Goal: Transaction & Acquisition: Obtain resource

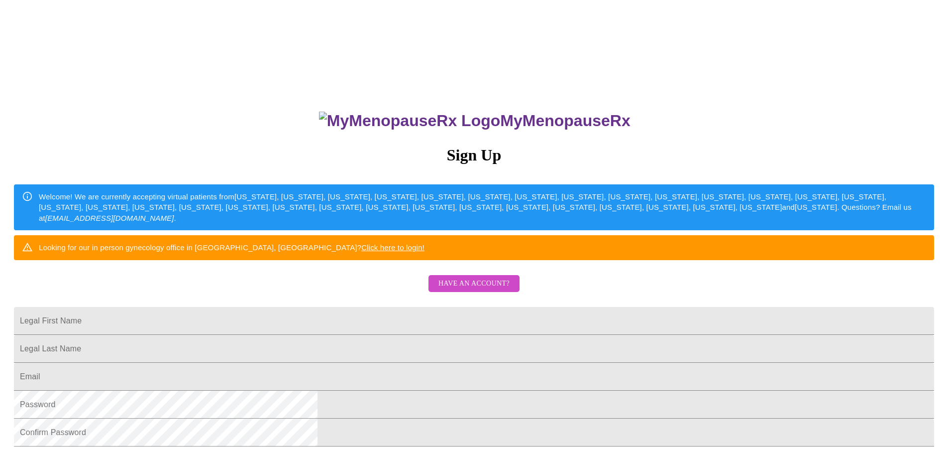
scroll to position [172, 0]
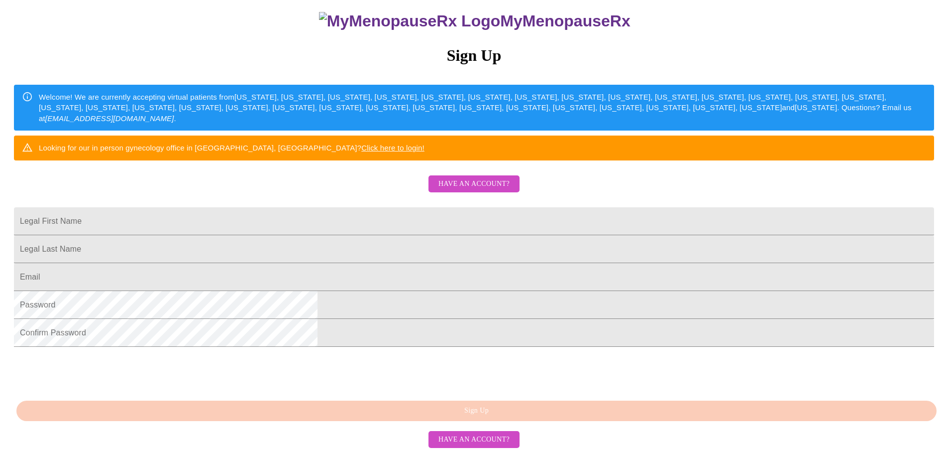
click at [478, 443] on span "Have an account?" at bounding box center [474, 439] width 71 height 12
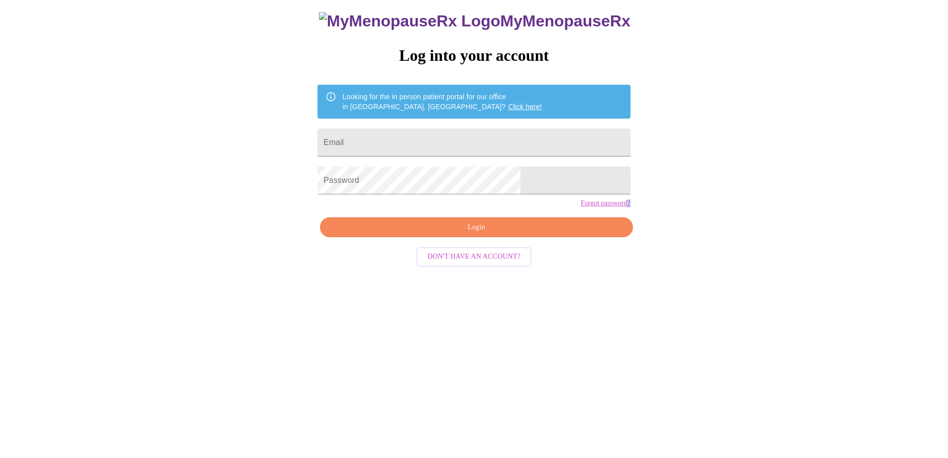
scroll to position [10, 0]
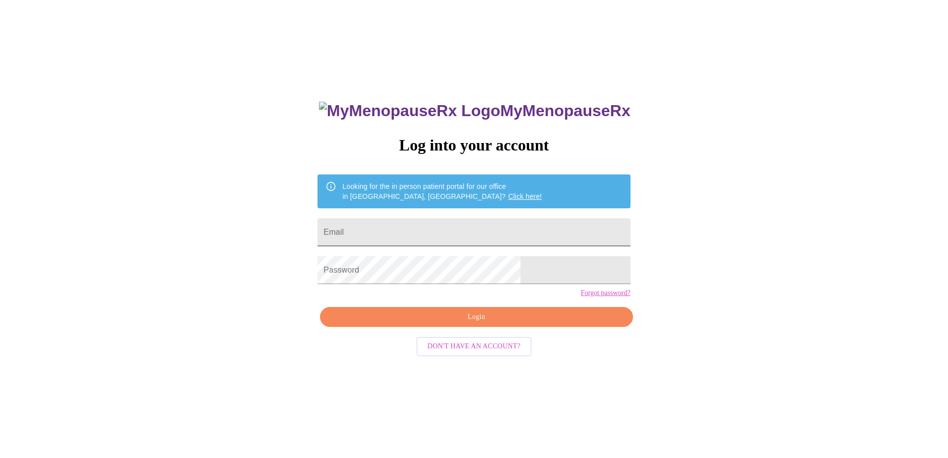
click at [398, 227] on input "Email" at bounding box center [474, 232] width 313 height 28
type input "[EMAIL_ADDRESS][DOMAIN_NAME]"
click at [469, 258] on form "Password" at bounding box center [474, 270] width 313 height 38
click at [485, 327] on button "Login" at bounding box center [476, 317] width 313 height 20
click at [471, 323] on span "Login" at bounding box center [477, 317] width 290 height 12
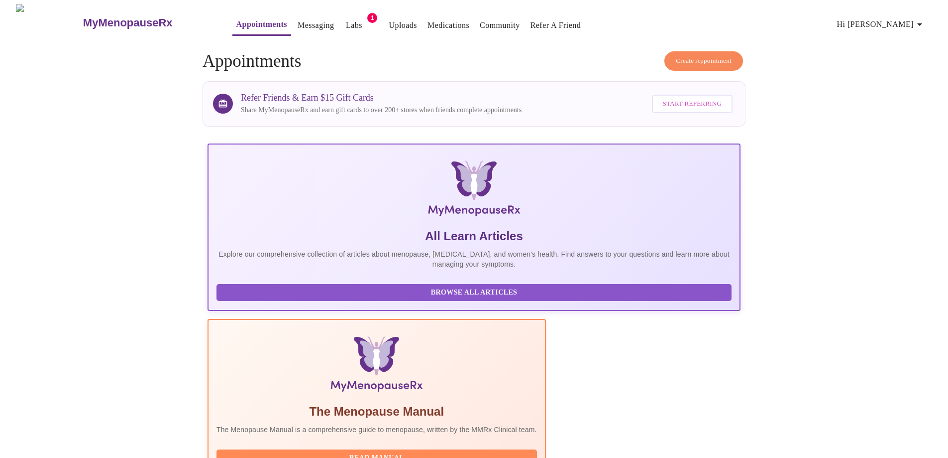
click at [346, 18] on link "Labs" at bounding box center [354, 25] width 16 height 14
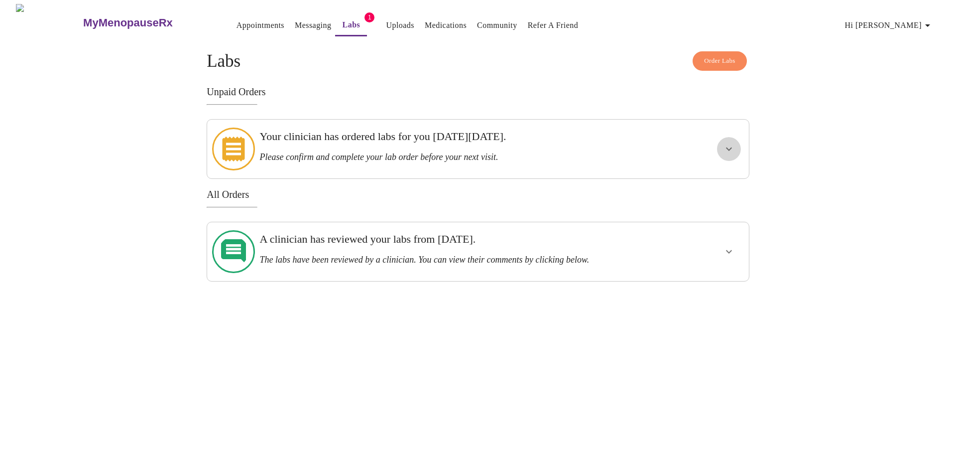
click at [727, 143] on icon "show more" at bounding box center [729, 149] width 12 height 12
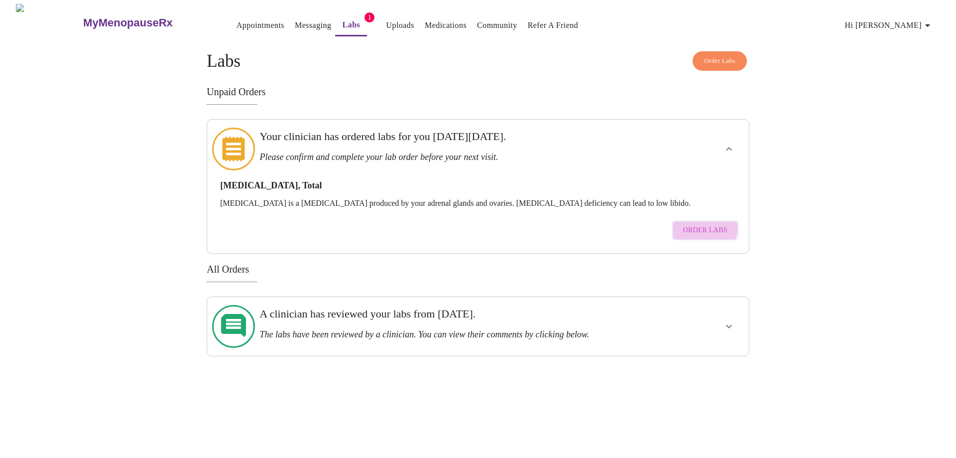
click at [698, 224] on span "Order Labs" at bounding box center [705, 230] width 44 height 12
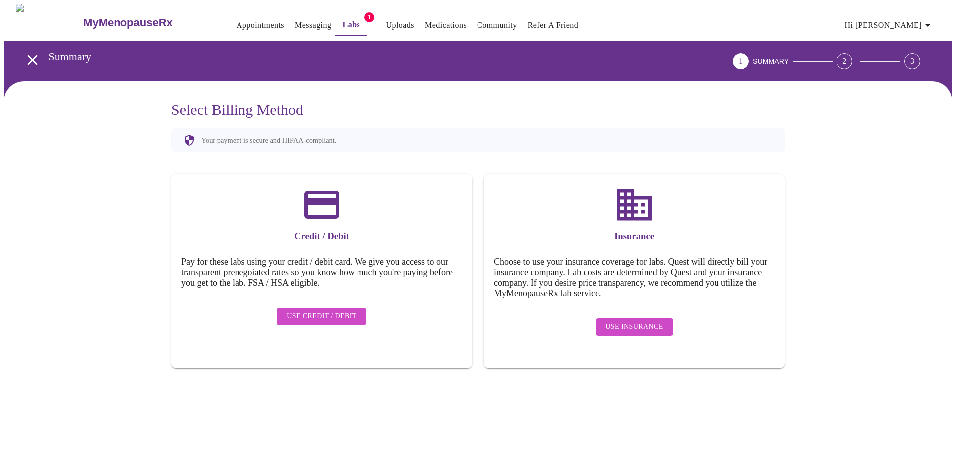
click at [636, 321] on span "Use Insurance" at bounding box center [633, 327] width 57 height 12
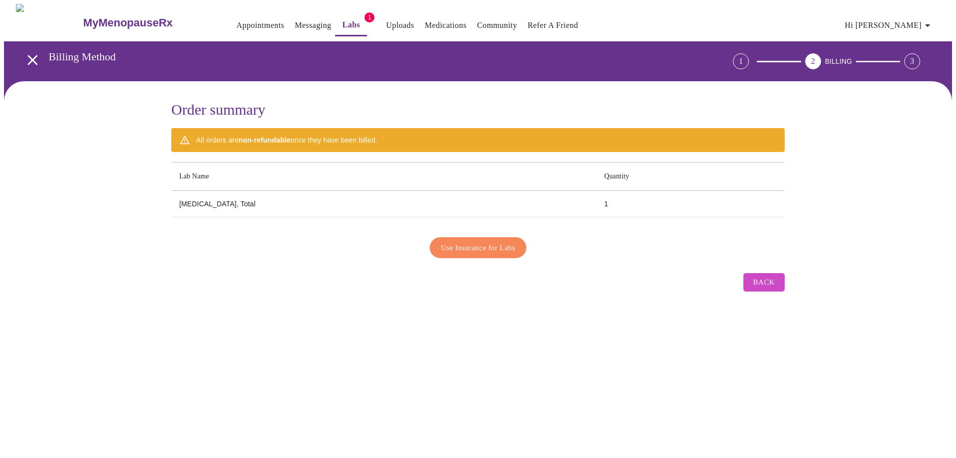
click at [472, 241] on span "Use Insurance for Labs" at bounding box center [478, 247] width 74 height 13
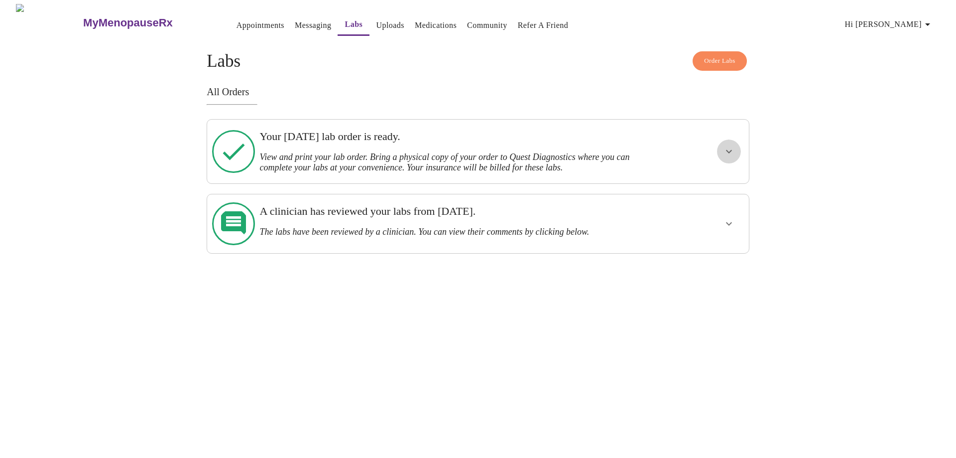
click at [727, 147] on icon "show more" at bounding box center [729, 151] width 12 height 12
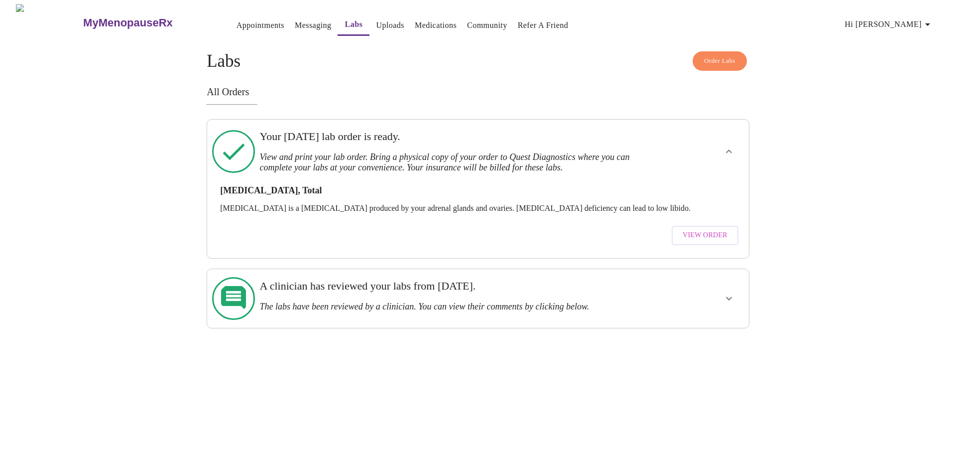
click at [707, 229] on span "View Order" at bounding box center [705, 235] width 45 height 12
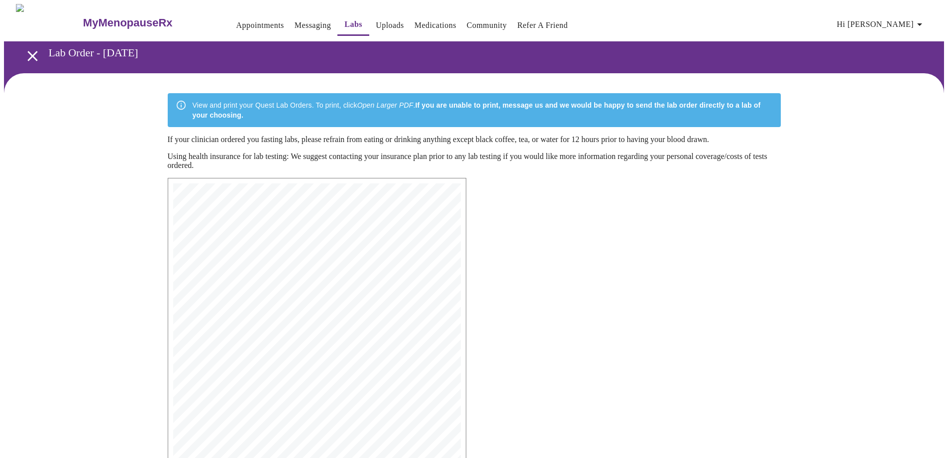
scroll to position [155, 0]
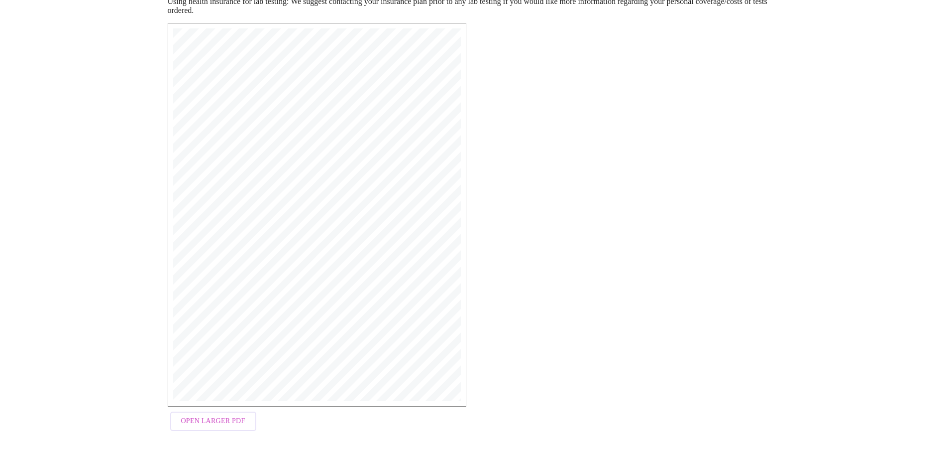
click at [223, 424] on span "Open Larger PDF" at bounding box center [213, 421] width 64 height 12
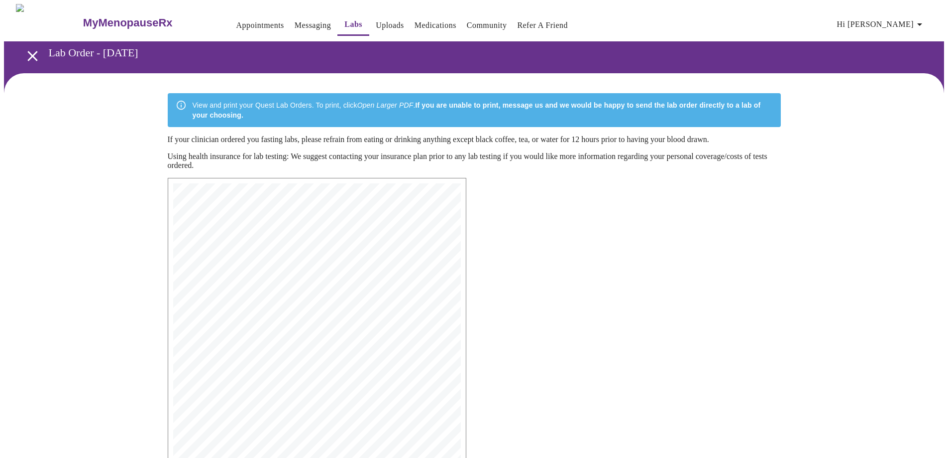
click at [923, 18] on icon "button" at bounding box center [920, 24] width 12 height 12
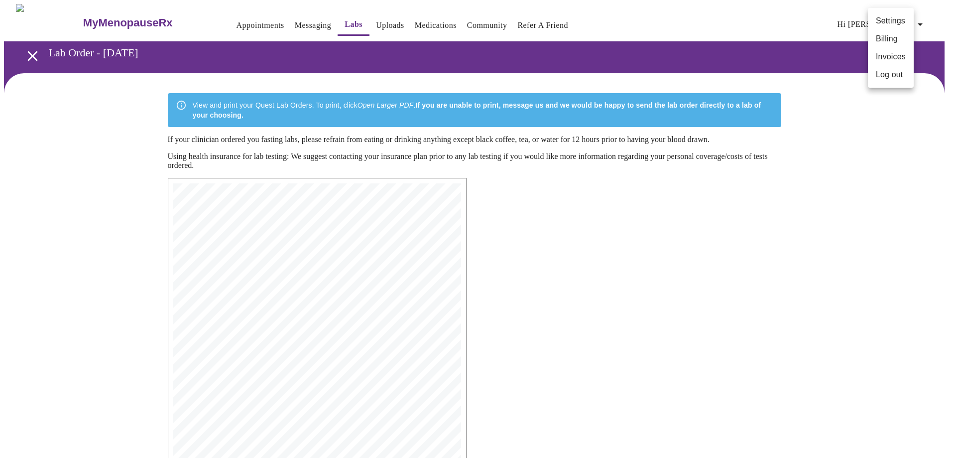
click at [886, 69] on li "Log out" at bounding box center [891, 75] width 46 height 18
